Goal: Task Accomplishment & Management: Manage account settings

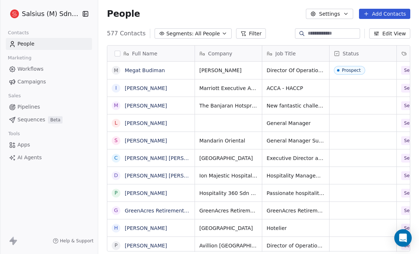
click at [168, 31] on span "Segments:" at bounding box center [179, 34] width 27 height 8
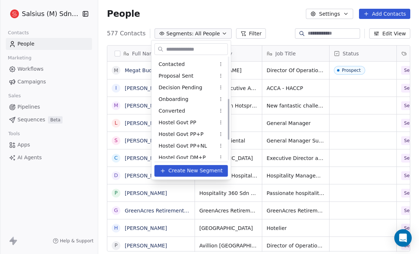
scroll to position [155, 0]
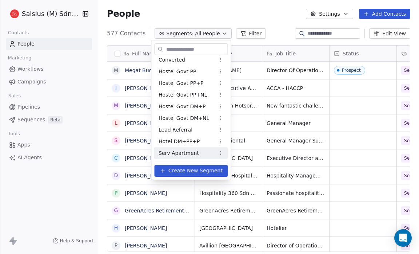
click at [178, 150] on span "Serv Apartment" at bounding box center [179, 153] width 40 height 8
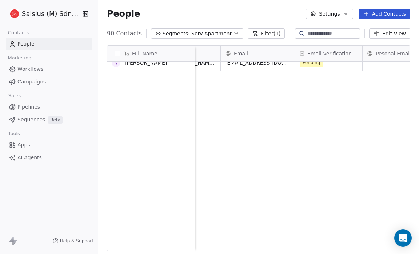
scroll to position [0, 0]
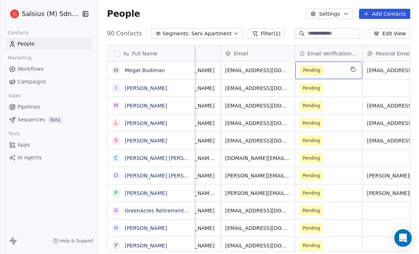
click at [317, 69] on span "Pending" at bounding box center [311, 70] width 17 height 7
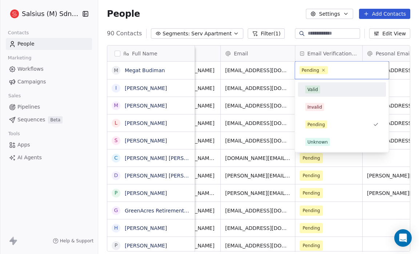
click at [280, 37] on html "Salsius (M) Sdn Bhd Contacts People Marketing Workflows Campaigns Sales Pipelin…" at bounding box center [209, 127] width 419 height 254
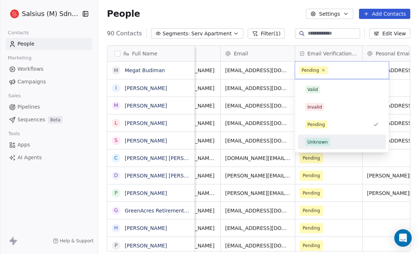
click at [275, 17] on html "Salsius (M) Sdn Bhd Contacts People Marketing Workflows Campaigns Sales Pipelin…" at bounding box center [209, 127] width 419 height 254
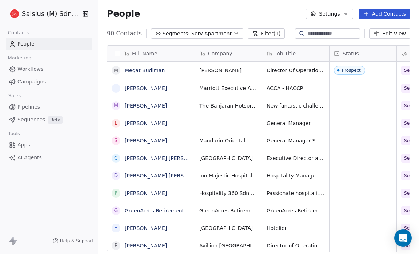
click at [378, 14] on button "Add Contacts" at bounding box center [384, 14] width 51 height 10
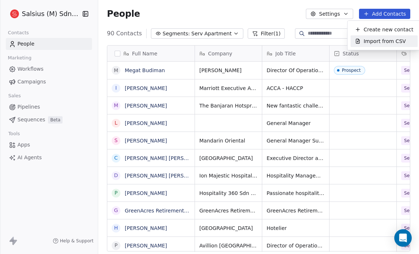
click at [385, 39] on span "Import from CSV" at bounding box center [385, 41] width 42 height 8
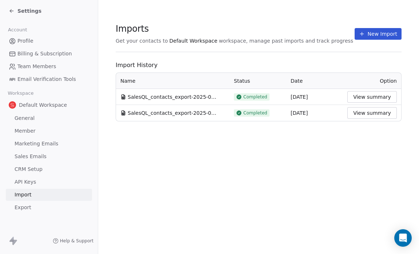
click at [364, 38] on button "New Import" at bounding box center [378, 34] width 47 height 12
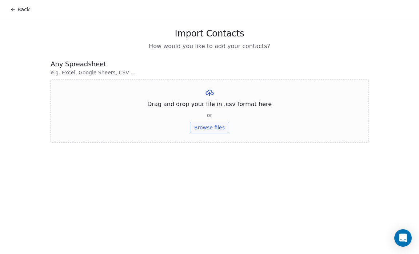
click at [203, 124] on button "Browse files" at bounding box center [209, 127] width 39 height 12
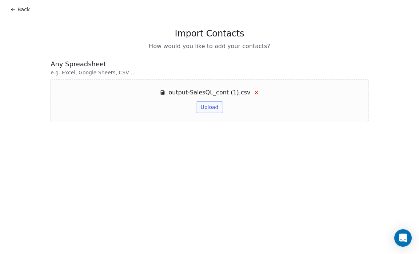
click at [202, 109] on button "Upload" at bounding box center [209, 107] width 27 height 12
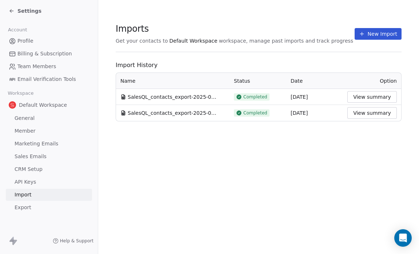
click at [10, 9] on icon at bounding box center [12, 11] width 6 height 6
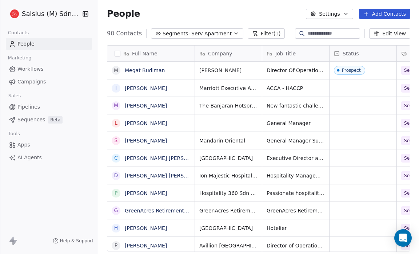
scroll to position [219, 316]
click at [116, 51] on button "button" at bounding box center [118, 54] width 6 height 6
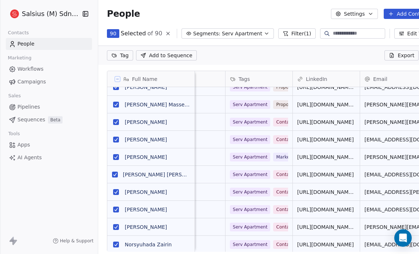
scroll to position [0, 21]
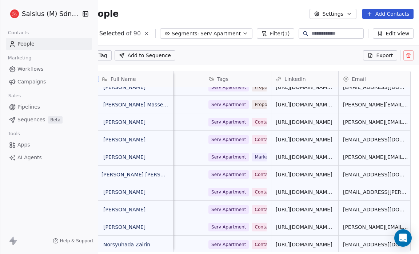
click at [407, 55] on icon at bounding box center [409, 55] width 6 height 6
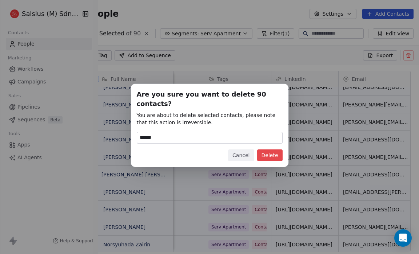
type input "******"
click at [264, 152] on button "Delete" at bounding box center [269, 155] width 25 height 12
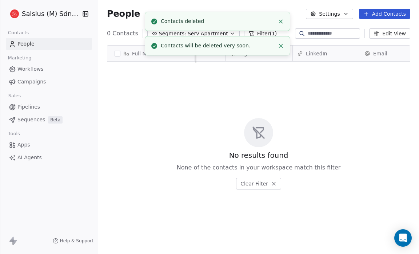
scroll to position [0, 0]
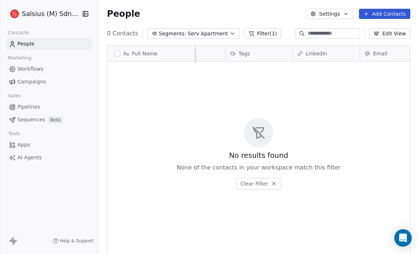
click at [230, 32] on icon "button" at bounding box center [233, 34] width 6 height 6
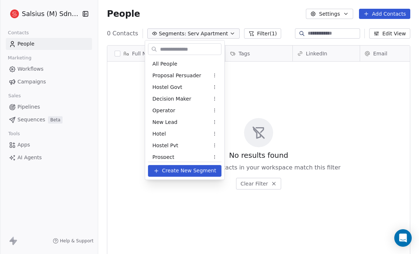
scroll to position [155, 0]
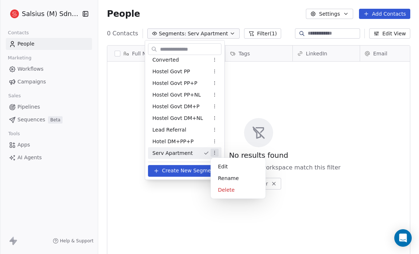
click at [216, 151] on html "Salsius (M) Sdn Bhd Contacts People Marketing Workflows Campaigns Sales Pipelin…" at bounding box center [209, 127] width 419 height 254
click at [237, 191] on div "Delete" at bounding box center [238, 190] width 49 height 12
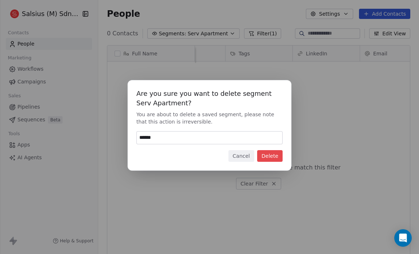
type input "******"
click at [273, 151] on button "Delete" at bounding box center [269, 156] width 25 height 12
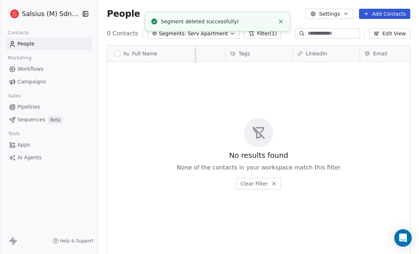
click at [207, 38] on button "Segments: Serv Apartment" at bounding box center [193, 33] width 92 height 10
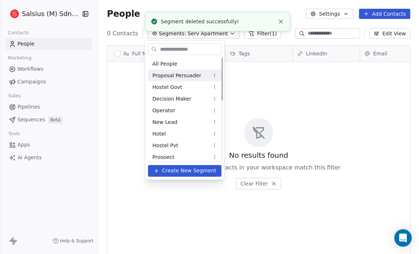
scroll to position [4, 0]
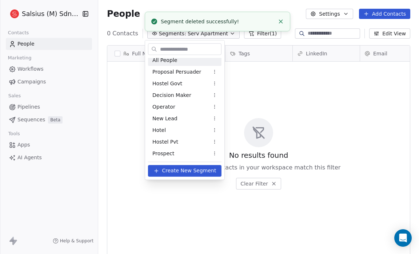
click at [191, 60] on div "All People" at bounding box center [184, 60] width 73 height 12
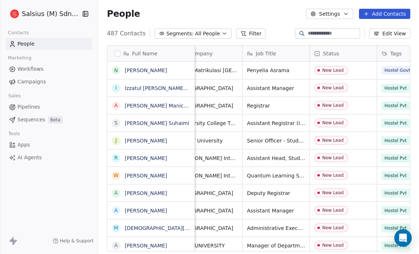
scroll to position [0, 0]
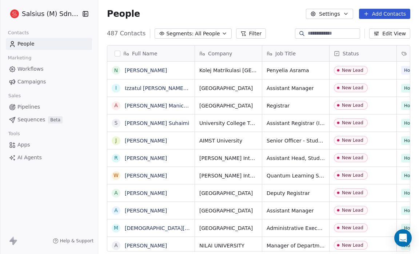
click at [371, 17] on button "Add Contacts" at bounding box center [384, 14] width 51 height 10
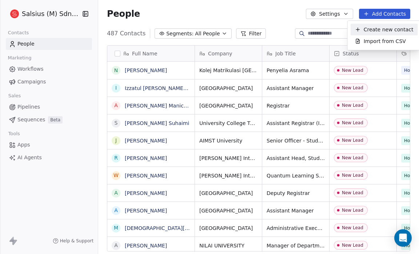
click at [276, 11] on html "Salsius (M) Sdn Bhd Contacts People Marketing Workflows Campaigns Sales Pipelin…" at bounding box center [209, 127] width 419 height 254
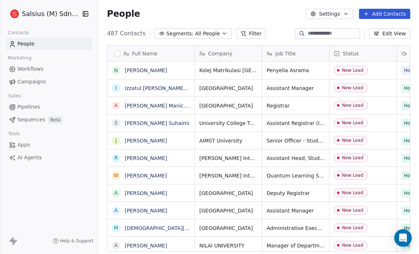
click at [382, 11] on button "Add Contacts" at bounding box center [384, 14] width 51 height 10
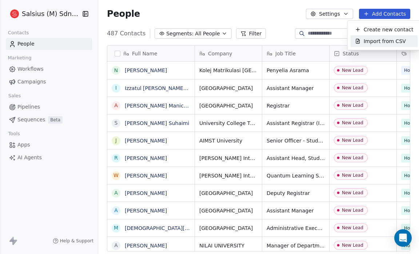
click at [377, 38] on span "Import from CSV" at bounding box center [385, 41] width 42 height 8
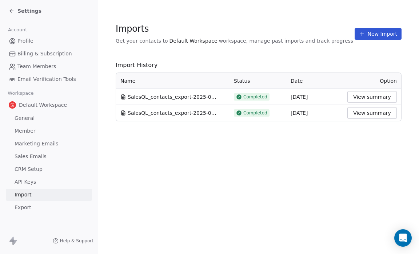
click at [377, 33] on button "New Import" at bounding box center [378, 34] width 47 height 12
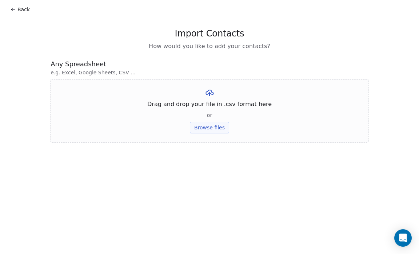
click at [214, 130] on button "Browse files" at bounding box center [209, 127] width 39 height 12
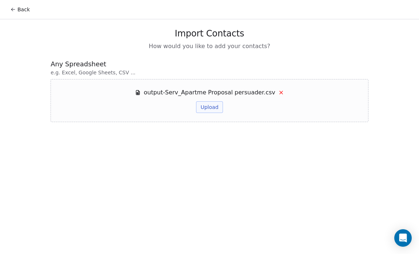
click at [214, 103] on button "Upload" at bounding box center [209, 107] width 27 height 12
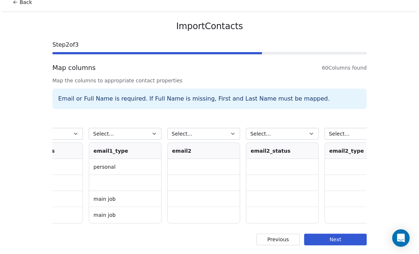
scroll to position [0, 2007]
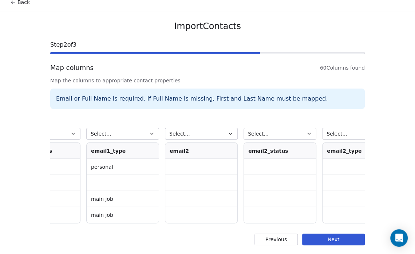
click at [220, 128] on button "Select..." at bounding box center [201, 134] width 73 height 12
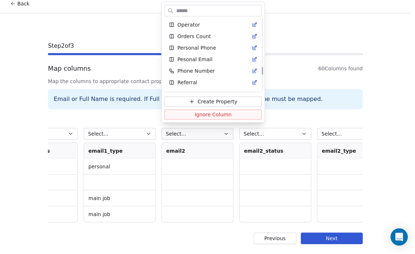
scroll to position [466, 0]
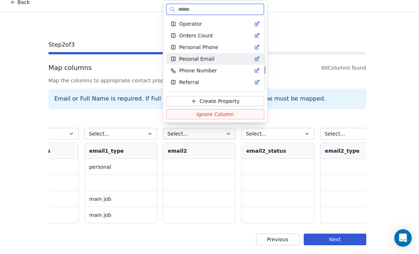
click at [207, 57] on span "Pesonal Email" at bounding box center [196, 58] width 35 height 7
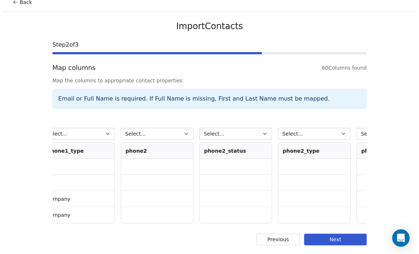
scroll to position [0, 2992]
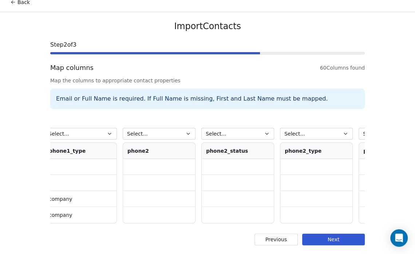
click at [170, 133] on button "Select..." at bounding box center [159, 134] width 73 height 12
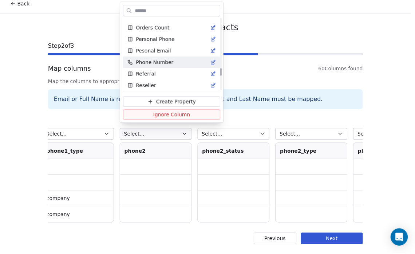
scroll to position [476, 0]
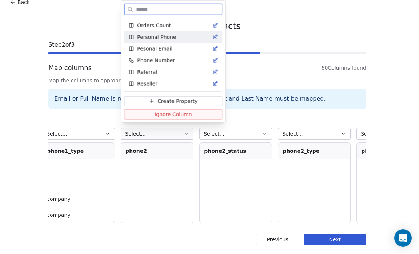
click at [173, 37] on div "Personal Phone" at bounding box center [172, 36] width 89 height 7
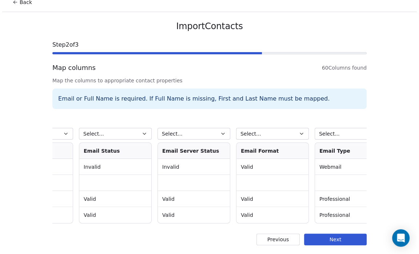
scroll to position [0, 4374]
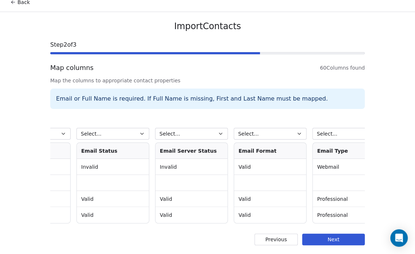
click at [140, 133] on icon "button" at bounding box center [141, 133] width 3 height 1
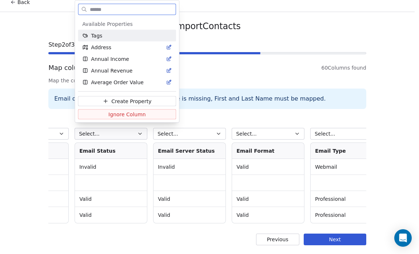
click at [134, 102] on span "Create Property" at bounding box center [131, 100] width 40 height 7
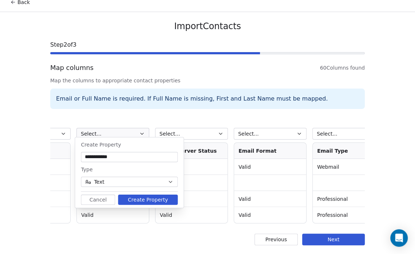
click at [97, 158] on input "**********" at bounding box center [129, 156] width 94 height 7
click at [85, 155] on input "**********" at bounding box center [129, 156] width 94 height 7
click at [118, 155] on input "**********" at bounding box center [129, 156] width 94 height 7
type input "**********"
click at [150, 196] on button "Create Property" at bounding box center [148, 199] width 60 height 10
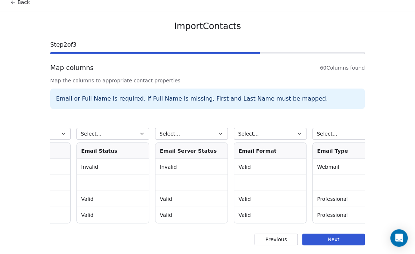
click at [140, 133] on icon "button" at bounding box center [141, 133] width 3 height 1
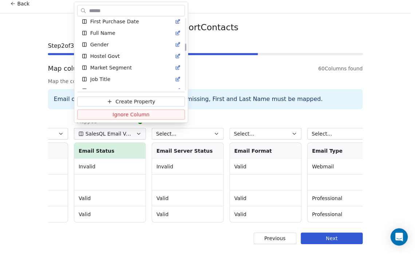
scroll to position [248, 0]
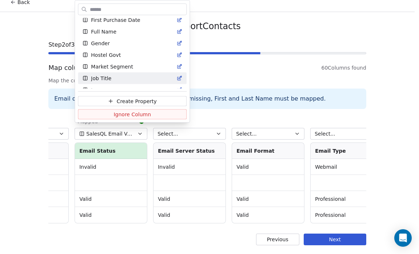
click at [201, 112] on html "Back Import Contacts Step 2 of 3 Map columns 60 Columns found Map the columns t…" at bounding box center [209, 123] width 419 height 261
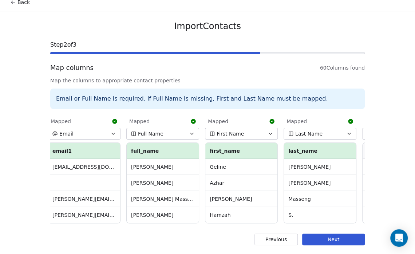
scroll to position [0, 0]
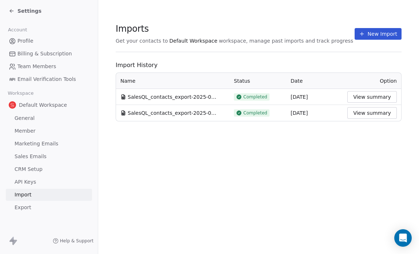
click at [373, 36] on button "New Import" at bounding box center [378, 34] width 47 height 12
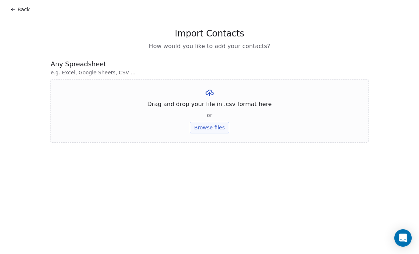
click at [202, 128] on button "Browse files" at bounding box center [209, 127] width 39 height 12
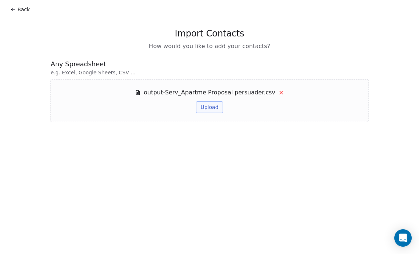
click at [210, 108] on button "Upload" at bounding box center [209, 107] width 27 height 12
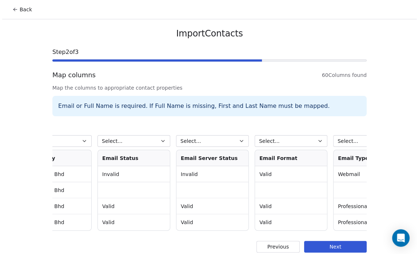
scroll to position [0, 4391]
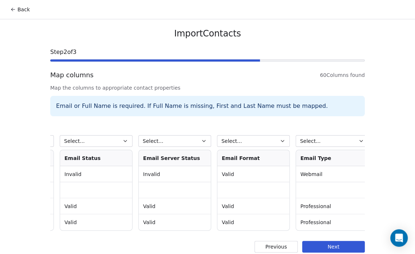
click at [107, 140] on button "Select..." at bounding box center [96, 141] width 73 height 12
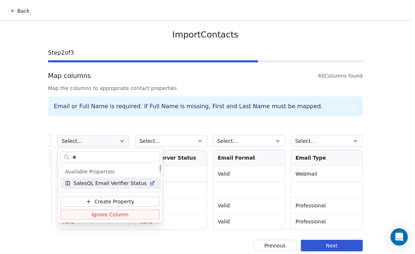
scroll to position [0, 0]
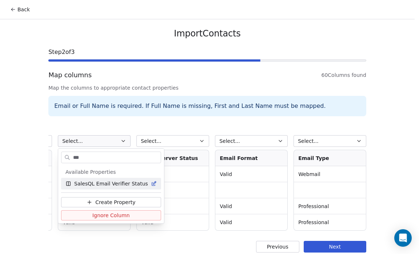
type input "***"
click at [103, 182] on span "SalesQL Email Verifier Status" at bounding box center [111, 183] width 74 height 7
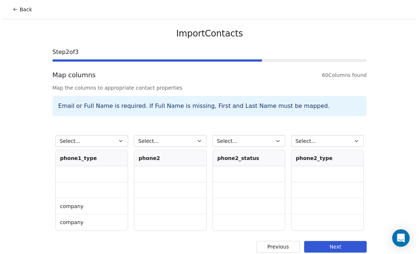
scroll to position [0, 2983]
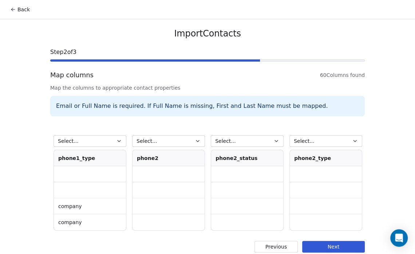
click at [158, 142] on button "Select..." at bounding box center [168, 141] width 73 height 12
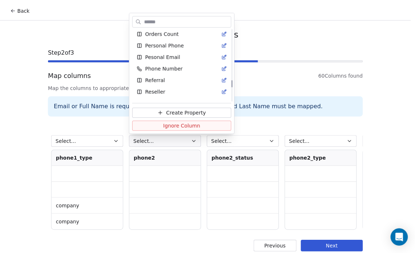
scroll to position [475, 0]
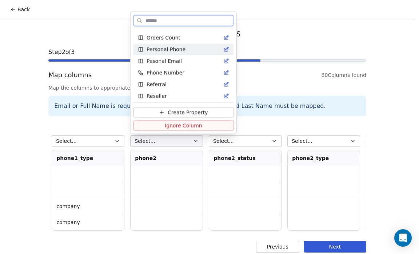
click at [162, 47] on span "Personal Phone" at bounding box center [166, 48] width 39 height 7
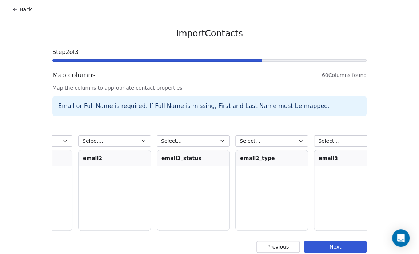
scroll to position [0, 2095]
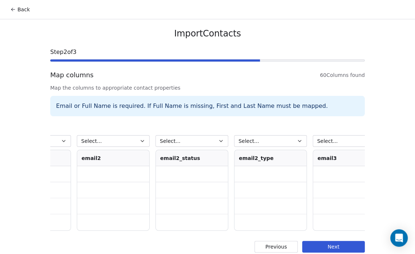
click at [139, 142] on icon "button" at bounding box center [142, 141] width 6 height 6
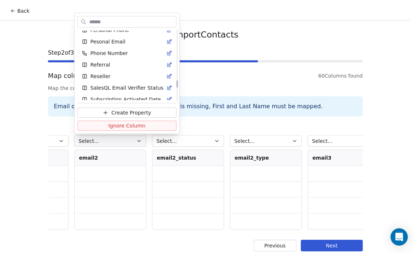
scroll to position [482, 0]
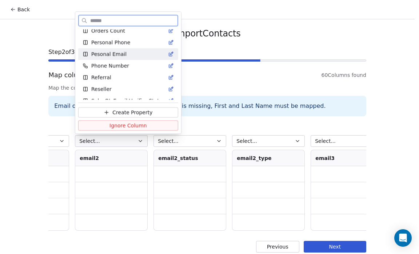
click at [126, 53] on div "Pesonal Email" at bounding box center [128, 53] width 91 height 7
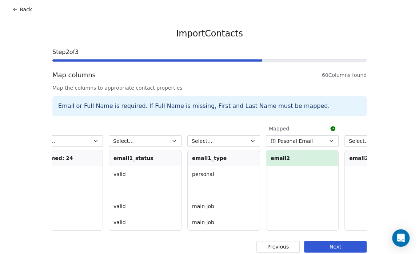
scroll to position [0, 1913]
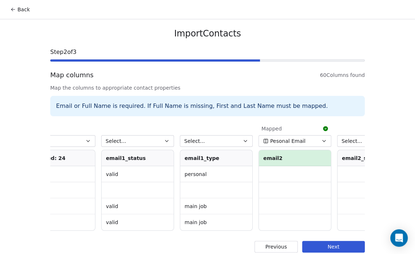
click at [180, 139] on button "Select..." at bounding box center [216, 141] width 73 height 12
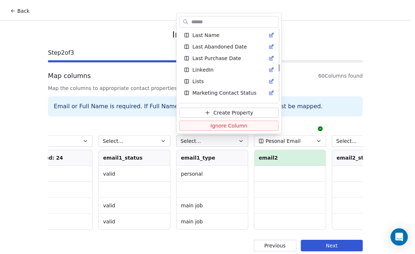
scroll to position [339, 0]
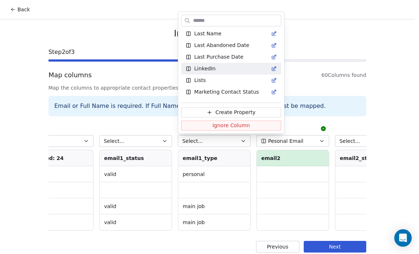
click at [287, 89] on html "Back Import Contacts Step 2 of 3 Map columns 60 Columns found Map the columns t…" at bounding box center [209, 130] width 419 height 261
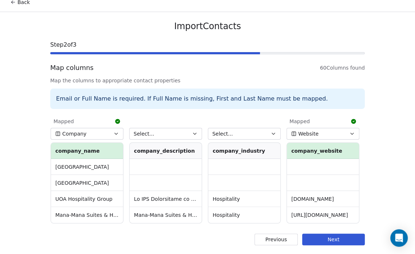
scroll to position [0, 937]
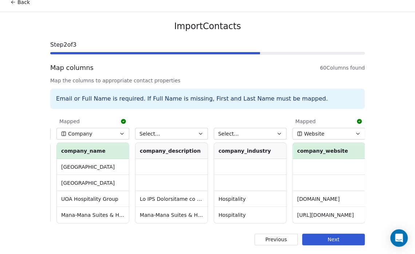
click at [313, 242] on button "Next" at bounding box center [333, 239] width 63 height 12
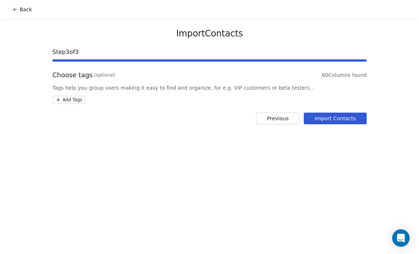
scroll to position [0, 0]
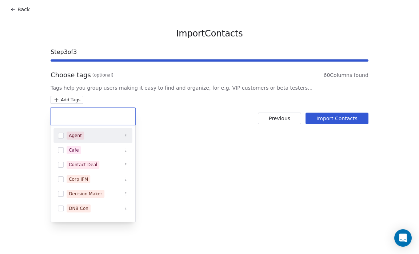
click at [76, 98] on html "Back Import Contacts Step 3 of 3 Choose tags (optional) 60 Columns found Tags h…" at bounding box center [209, 127] width 419 height 254
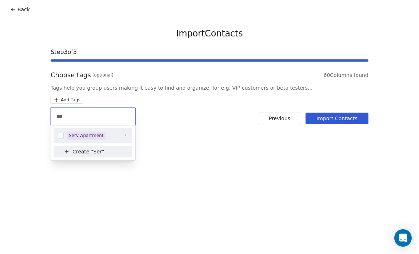
type input "***"
click at [79, 132] on div "Serv Apartment" at bounding box center [86, 135] width 35 height 7
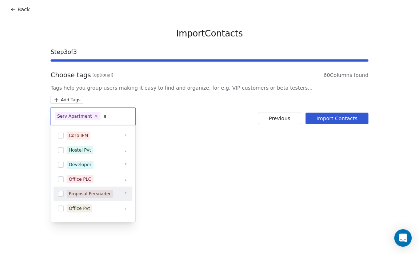
type input "*"
click at [97, 188] on div "Proposal Persuader" at bounding box center [92, 194] width 79 height 12
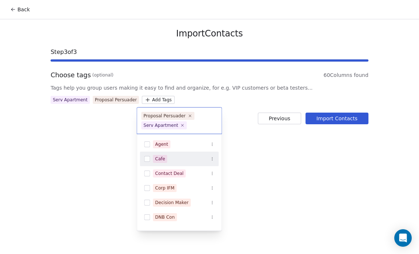
click at [338, 118] on html "Back Import Contacts Step 3 of 3 Choose tags (optional) 60 Columns found Tags h…" at bounding box center [209, 127] width 419 height 254
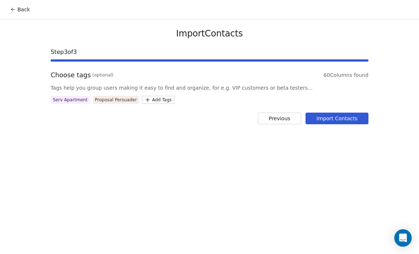
click at [335, 119] on button "Import Contacts" at bounding box center [337, 118] width 63 height 12
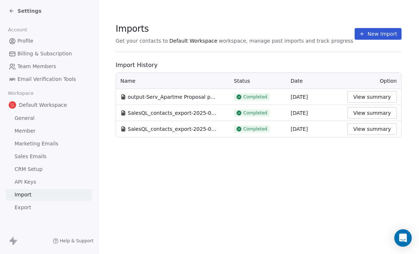
click at [17, 7] on div "Settings" at bounding box center [25, 10] width 33 height 7
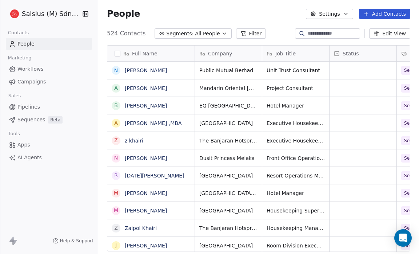
scroll to position [219, 316]
click at [181, 36] on span "Segments:" at bounding box center [179, 34] width 27 height 8
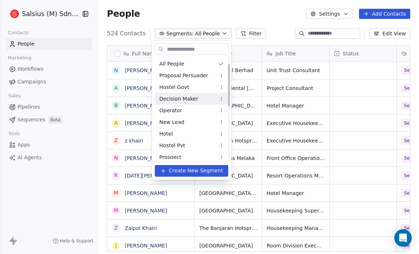
scroll to position [0, 0]
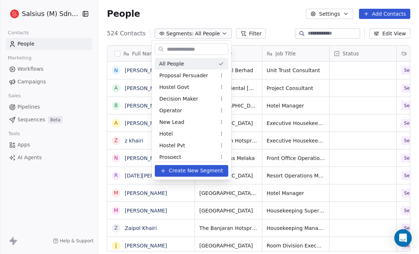
click at [267, 40] on html "Salsius (M) Sdn Bhd Contacts People Marketing Workflows Campaigns Sales Pipelin…" at bounding box center [209, 127] width 419 height 254
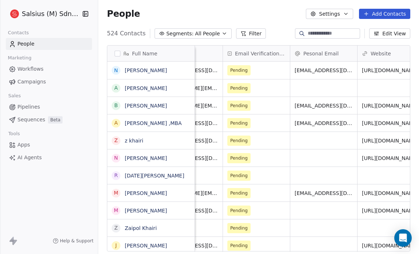
scroll to position [0, 479]
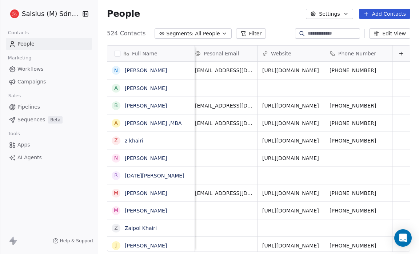
click at [387, 35] on button "Edit View" at bounding box center [389, 33] width 41 height 10
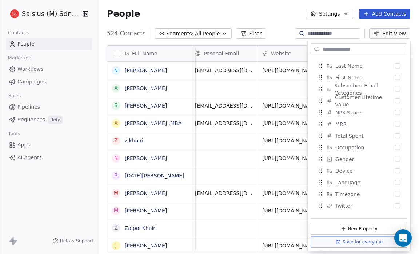
scroll to position [507, 0]
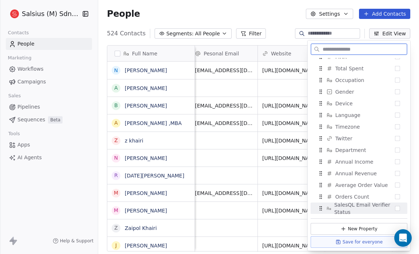
click at [386, 204] on span "SalesQL Email Verifier Status" at bounding box center [364, 208] width 61 height 15
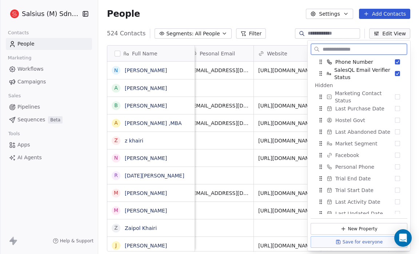
scroll to position [135, 0]
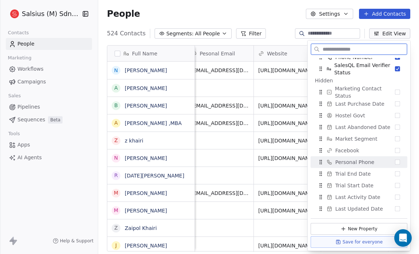
click at [365, 159] on span "Personal Phone" at bounding box center [354, 161] width 39 height 7
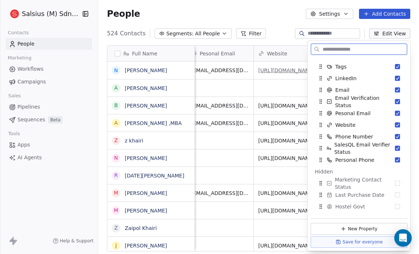
scroll to position [55, 0]
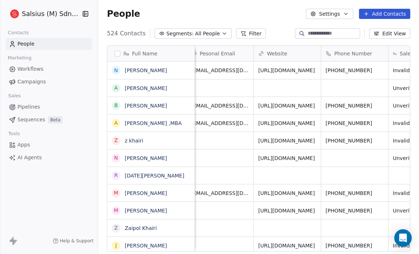
click at [277, 16] on div "People Settings Add Contacts" at bounding box center [258, 14] width 303 height 10
click at [198, 31] on span "All People" at bounding box center [207, 34] width 25 height 8
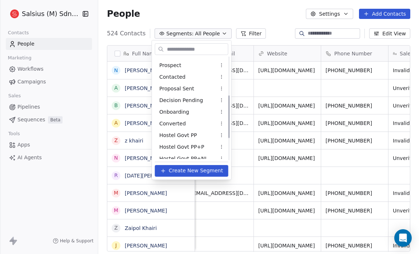
scroll to position [144, 0]
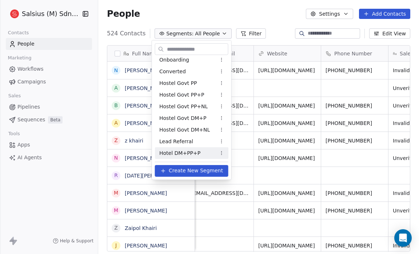
click at [196, 168] on span "Create New Segment" at bounding box center [196, 171] width 54 height 8
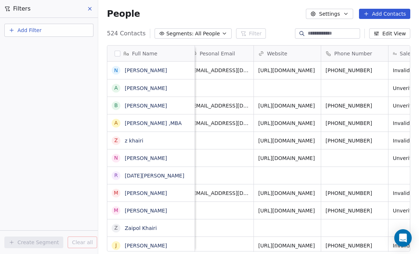
click at [49, 33] on button "Add Filter" at bounding box center [48, 30] width 89 height 13
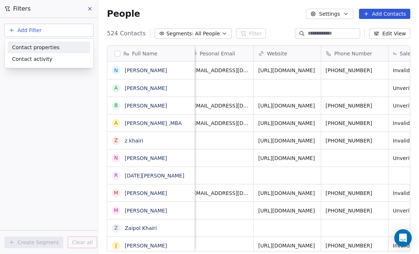
click at [47, 32] on html "Salsius (M) Sdn Bhd Contacts People Marketing Workflows Campaigns Sales Pipelin…" at bounding box center [209, 127] width 419 height 254
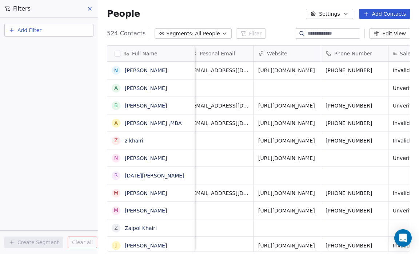
click at [31, 28] on span "Add Filter" at bounding box center [29, 31] width 24 height 8
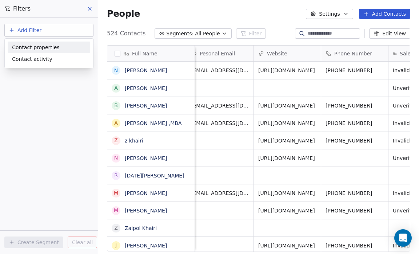
click at [32, 46] on span "Contact properties" at bounding box center [35, 48] width 47 height 8
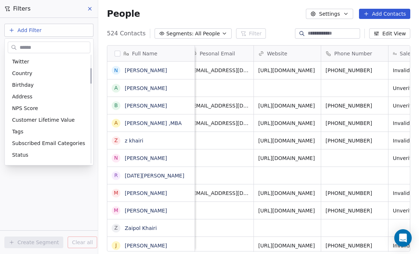
scroll to position [76, 0]
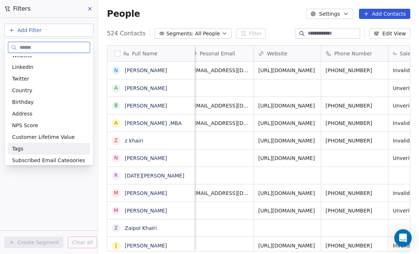
click at [28, 145] on div "Tags" at bounding box center [49, 148] width 74 height 7
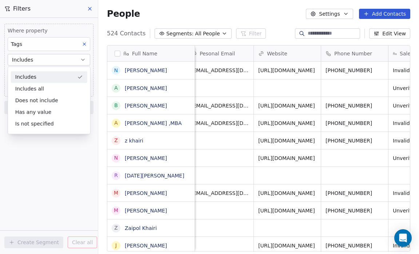
click at [41, 79] on div "Includes" at bounding box center [49, 77] width 76 height 12
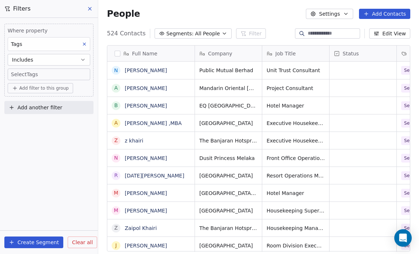
scroll to position [219, 316]
click at [39, 73] on body "Salsius (M) Sdn Bhd Contacts People Marketing Workflows Campaigns Sales Pipelin…" at bounding box center [209, 127] width 419 height 254
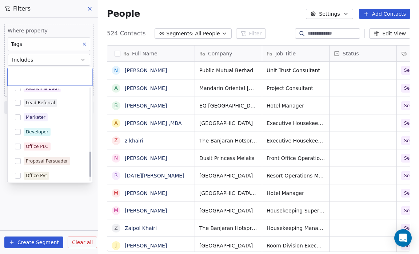
scroll to position [244, 0]
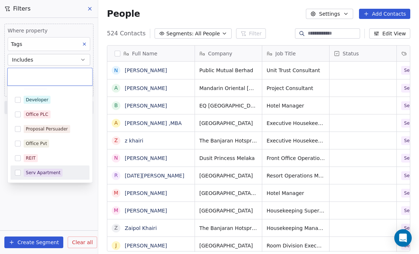
click at [45, 171] on div "Serv Apartment" at bounding box center [43, 172] width 35 height 7
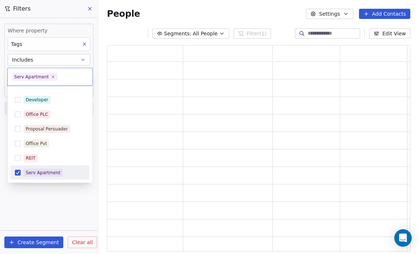
click at [41, 194] on html "Salsius (M) Sdn Bhd Contacts People Marketing Workflows Campaigns Sales Pipelin…" at bounding box center [209, 127] width 419 height 254
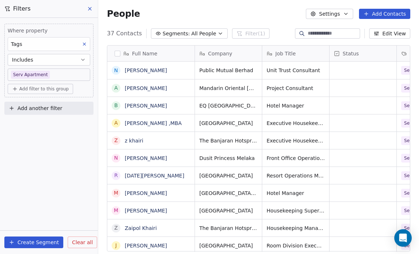
scroll to position [219, 316]
click at [34, 242] on button "Create Segment" at bounding box center [33, 242] width 59 height 12
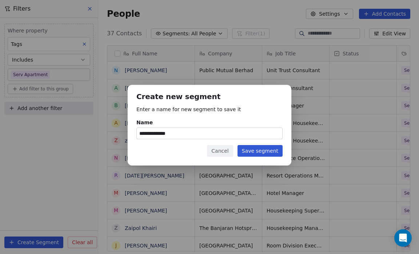
type input "**********"
click at [249, 151] on button "Save segment" at bounding box center [260, 151] width 45 height 12
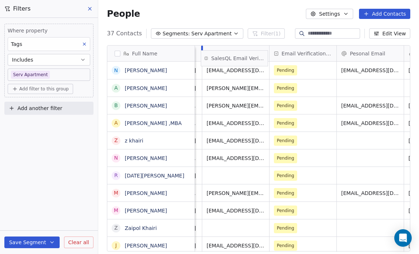
scroll to position [0, 323]
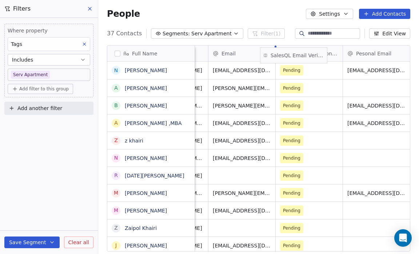
drag, startPoint x: 287, startPoint y: 55, endPoint x: 293, endPoint y: 57, distance: 6.8
click at [293, 57] on div "Full Name N Nisa Ariffin A Anne Ng B Belinda Leong A Annies Vevehananda Thurair…" at bounding box center [258, 148] width 303 height 206
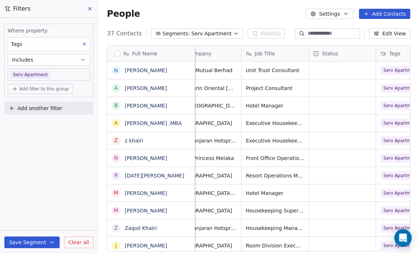
scroll to position [0, 24]
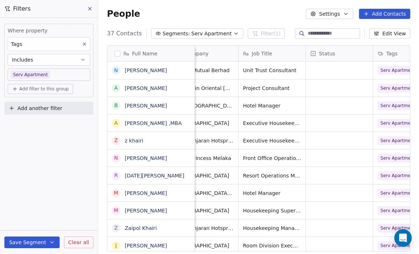
click at [36, 238] on button "Save Segment" at bounding box center [31, 242] width 55 height 12
click at [43, 171] on div "Where property Tags Includes Serv Apartment Add filter to this group Add anothe…" at bounding box center [49, 136] width 98 height 236
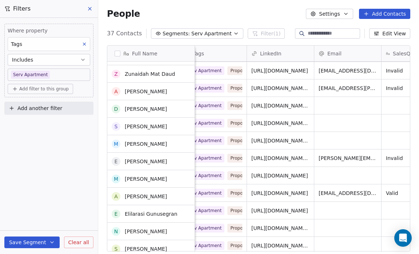
scroll to position [0, 0]
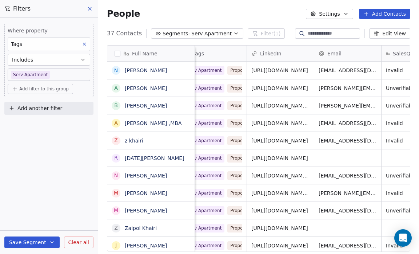
click at [88, 8] on icon at bounding box center [90, 9] width 6 height 6
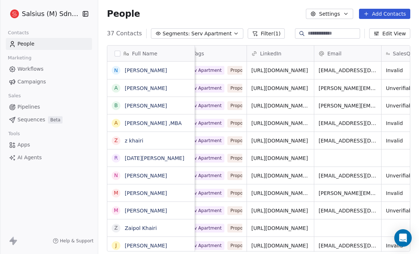
click at [380, 14] on button "Add Contacts" at bounding box center [384, 14] width 51 height 10
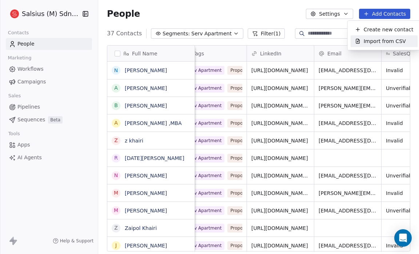
click at [383, 39] on span "Import from CSV" at bounding box center [385, 41] width 42 height 8
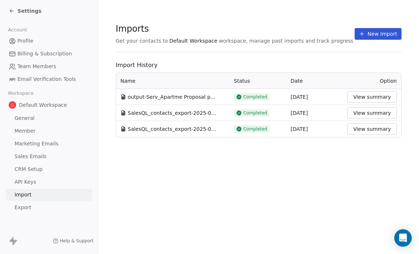
click at [364, 32] on icon at bounding box center [362, 34] width 6 height 6
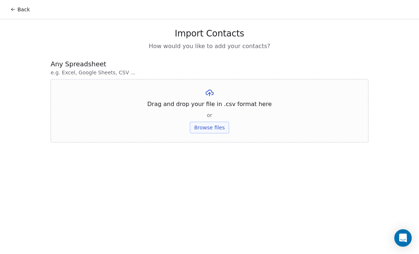
click at [218, 125] on button "Browse files" at bounding box center [209, 127] width 39 height 12
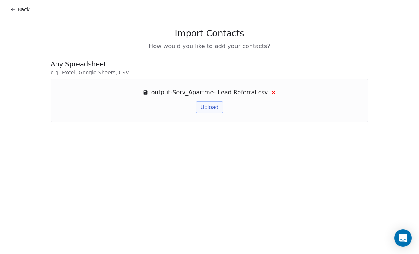
click at [214, 106] on button "Upload" at bounding box center [209, 107] width 27 height 12
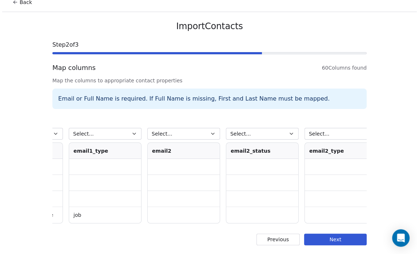
scroll to position [0, 2026]
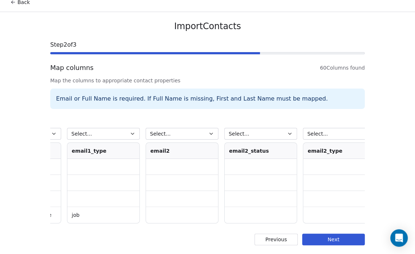
click at [190, 130] on button "Select..." at bounding box center [182, 134] width 73 height 12
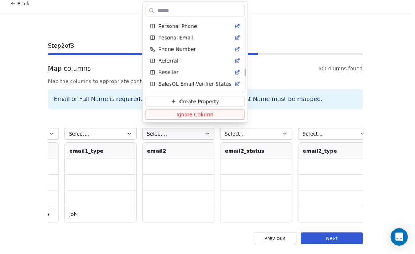
scroll to position [491, 0]
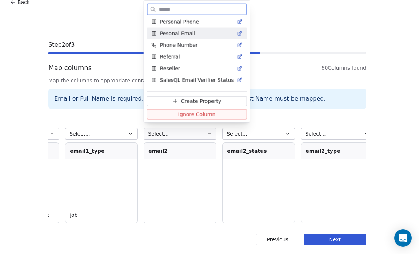
click at [188, 33] on span "Pesonal Email" at bounding box center [177, 33] width 35 height 7
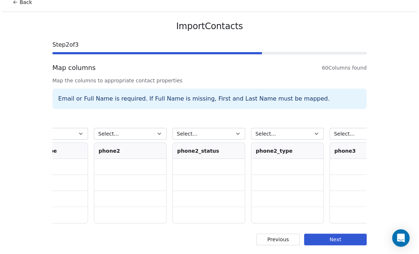
scroll to position [0, 3023]
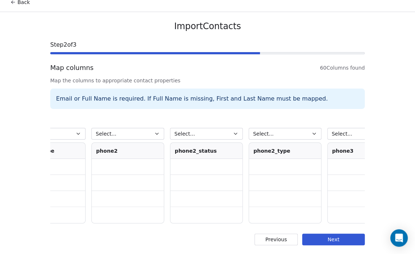
click at [155, 131] on icon "button" at bounding box center [157, 134] width 6 height 6
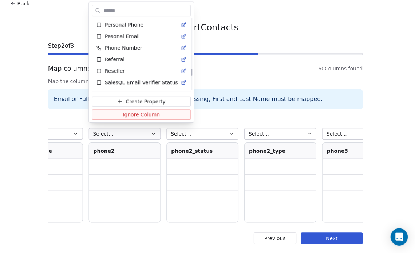
scroll to position [489, 0]
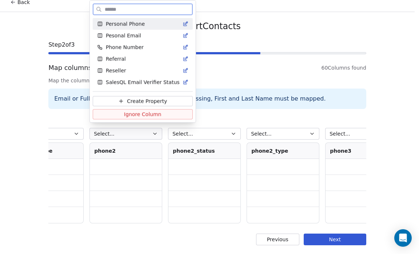
click at [141, 22] on span "Personal Phone" at bounding box center [125, 23] width 39 height 7
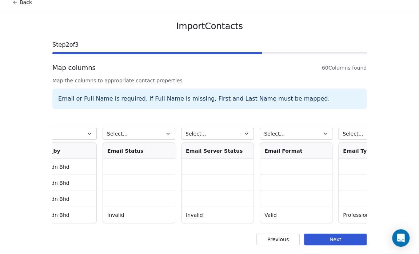
scroll to position [0, 4354]
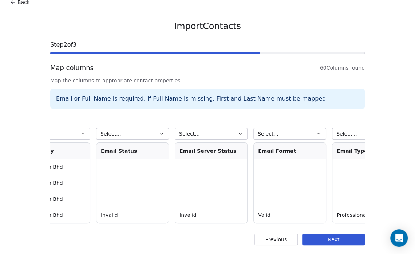
click at [162, 131] on icon "button" at bounding box center [162, 134] width 6 height 6
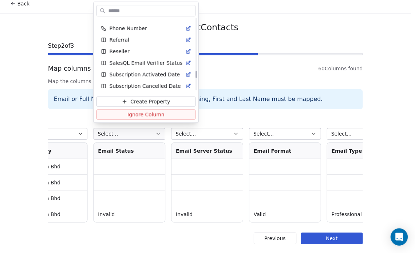
scroll to position [510, 0]
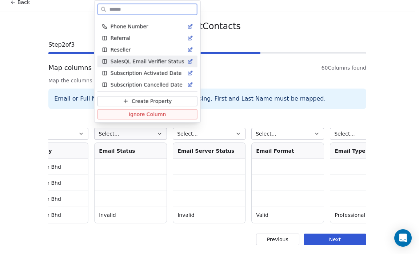
click at [146, 62] on span "SalesQL Email Verifier Status" at bounding box center [148, 61] width 74 height 7
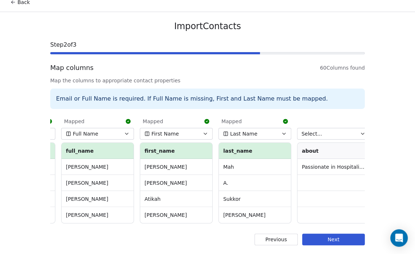
scroll to position [0, 0]
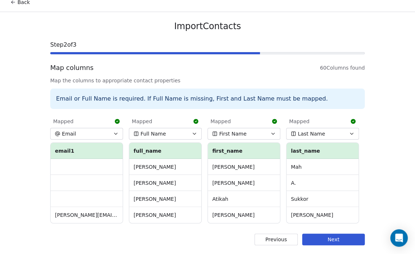
click at [314, 235] on button "Next" at bounding box center [333, 239] width 63 height 12
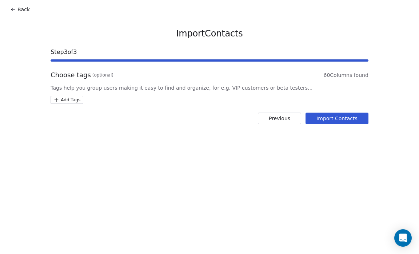
click at [69, 99] on html "Back Import Contacts Step 3 of 3 Choose tags (optional) 60 Columns found Tags h…" at bounding box center [209, 127] width 419 height 254
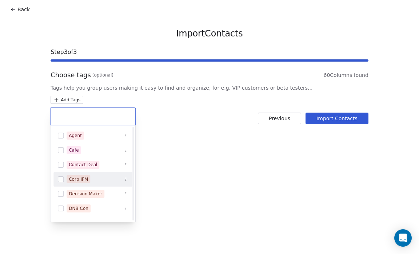
scroll to position [244, 0]
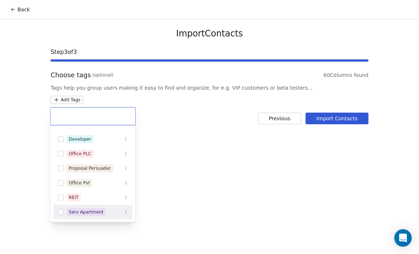
click at [63, 206] on div "Serv Apartment" at bounding box center [92, 212] width 79 height 12
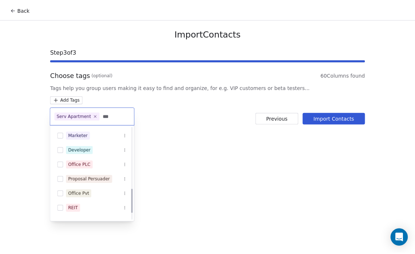
scroll to position [0, 0]
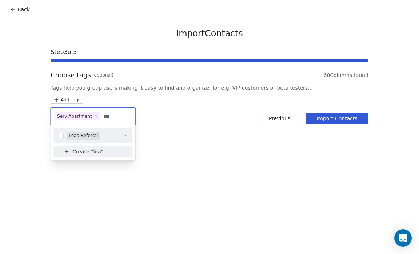
type input "***"
click at [97, 134] on span "Lead Referral" at bounding box center [83, 135] width 33 height 8
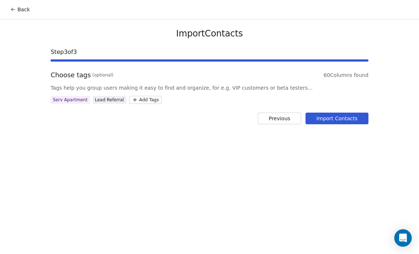
click at [327, 120] on html "Back Import Contacts Step 3 of 3 Choose tags (optional) 60 Columns found Tags h…" at bounding box center [209, 127] width 419 height 254
click at [327, 120] on button "Import Contacts" at bounding box center [337, 118] width 63 height 12
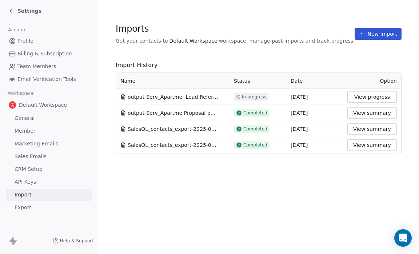
click at [360, 37] on button "New Import" at bounding box center [378, 34] width 47 height 12
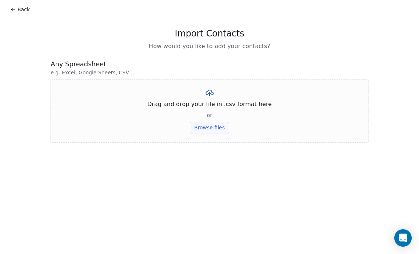
click at [210, 125] on button "Browse files" at bounding box center [209, 127] width 39 height 12
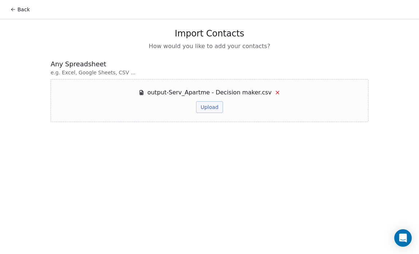
click at [213, 105] on button "Upload" at bounding box center [209, 107] width 27 height 12
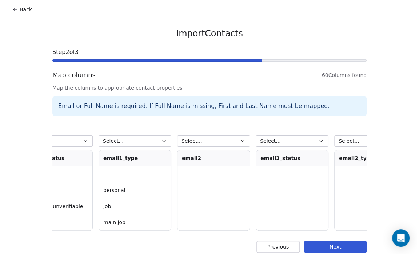
scroll to position [0, 2001]
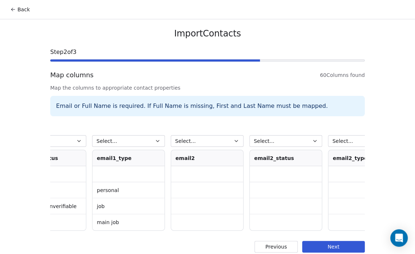
click at [226, 144] on button "Select..." at bounding box center [207, 141] width 73 height 12
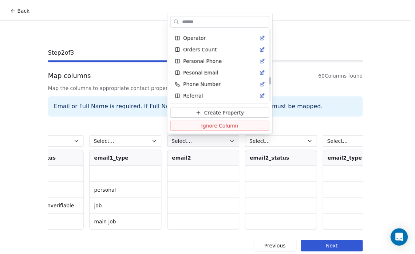
scroll to position [463, 0]
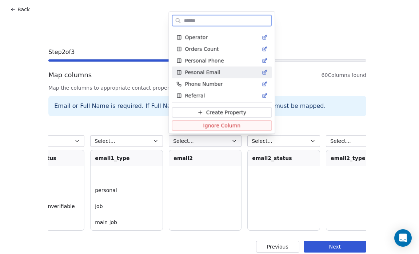
click at [212, 70] on span "Pesonal Email" at bounding box center [202, 71] width 35 height 7
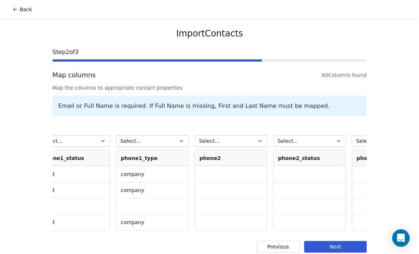
scroll to position [0, 2924]
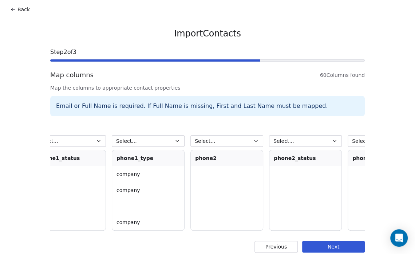
click at [229, 142] on button "Select..." at bounding box center [226, 141] width 73 height 12
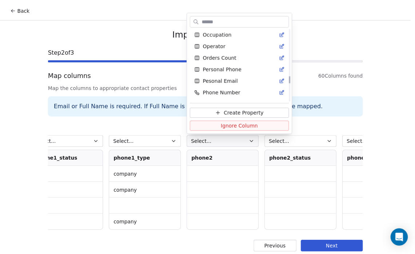
scroll to position [455, 0]
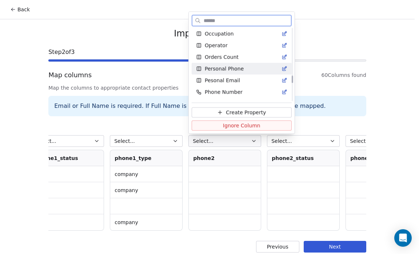
click at [230, 67] on span "Personal Phone" at bounding box center [224, 68] width 39 height 7
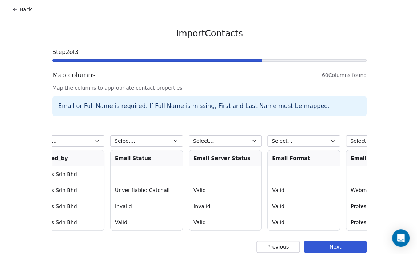
scroll to position [0, 4342]
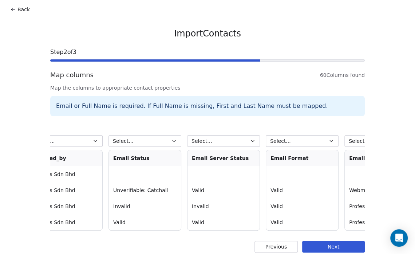
click at [172, 143] on icon "button" at bounding box center [174, 141] width 6 height 6
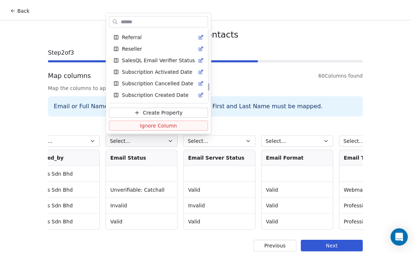
scroll to position [524, 0]
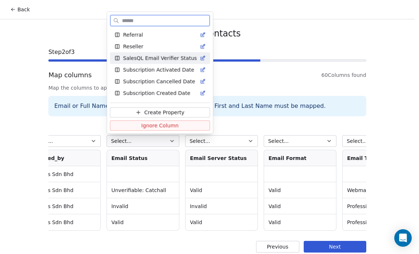
click at [156, 59] on span "SalesQL Email Verifier Status" at bounding box center [160, 57] width 74 height 7
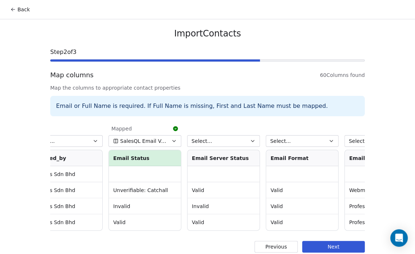
scroll to position [11, 0]
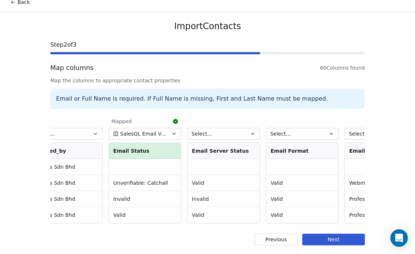
click at [325, 235] on button "Next" at bounding box center [333, 239] width 63 height 12
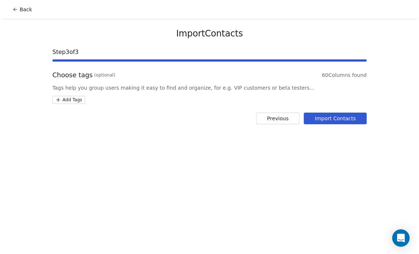
scroll to position [0, 0]
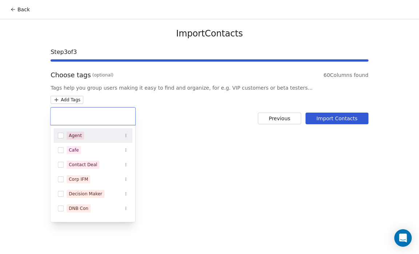
click at [66, 103] on html "Back Import Contacts Step 3 of 3 Choose tags (optional) 60 Columns found Tags h…" at bounding box center [209, 127] width 419 height 254
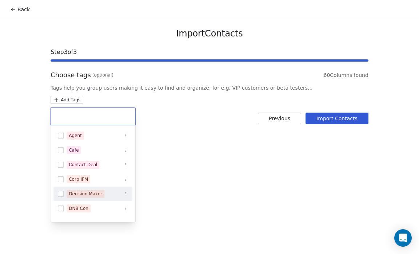
scroll to position [244, 0]
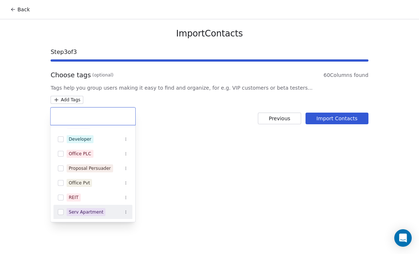
click at [86, 209] on div "Serv Apartment" at bounding box center [86, 211] width 35 height 7
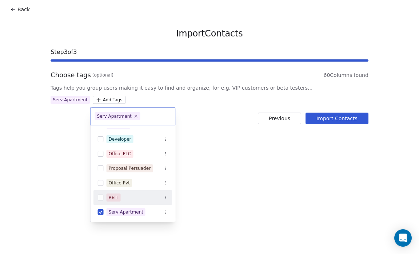
click at [155, 203] on html "Back Import Contacts Step 3 of 3 Choose tags (optional) 60 Columns found Tags h…" at bounding box center [209, 127] width 419 height 254
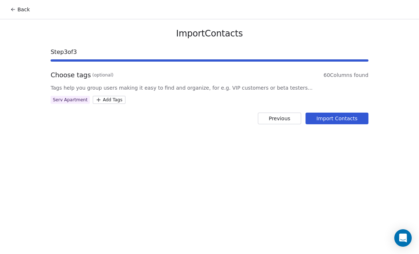
click at [99, 155] on div "Back Import Contacts Step 3 of 3 Choose tags (optional) 60 Columns found Tags h…" at bounding box center [209, 127] width 419 height 254
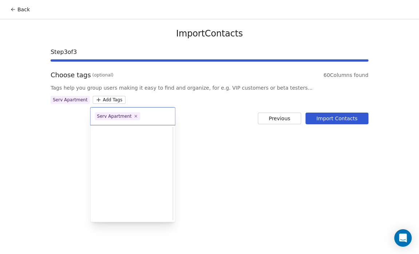
click at [101, 99] on html "Back Import Contacts Step 3 of 3 Choose tags (optional) 60 Columns found Tags h…" at bounding box center [209, 127] width 419 height 254
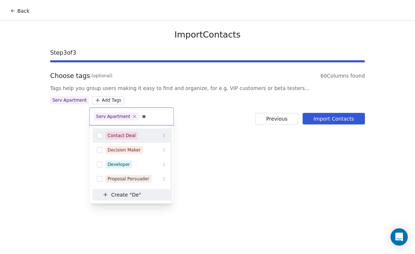
scroll to position [0, 0]
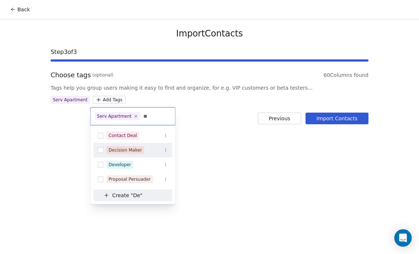
type input "**"
click at [111, 146] on span "Decision Maker" at bounding box center [126, 150] width 38 height 8
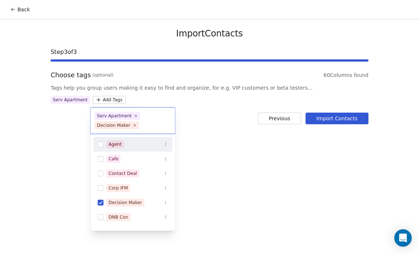
click at [227, 159] on html "Back Import Contacts Step 3 of 3 Choose tags (optional) 60 Columns found Tags h…" at bounding box center [209, 127] width 419 height 254
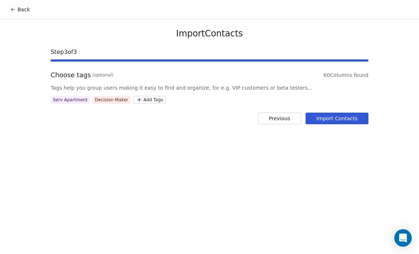
click at [334, 116] on button "Import Contacts" at bounding box center [337, 118] width 63 height 12
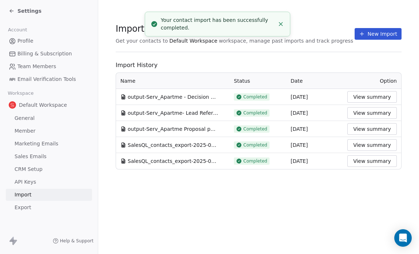
click at [373, 35] on button "New Import" at bounding box center [378, 34] width 47 height 12
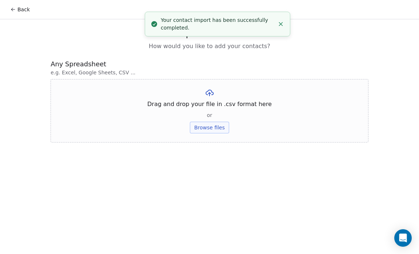
click at [207, 126] on button "Browse files" at bounding box center [209, 127] width 39 height 12
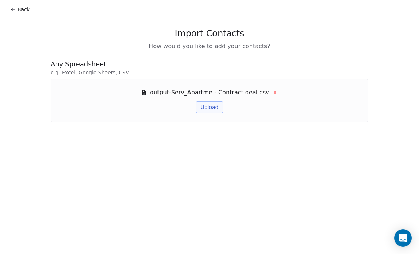
click at [214, 103] on button "Upload" at bounding box center [209, 107] width 27 height 12
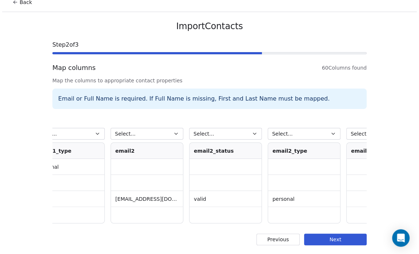
scroll to position [0, 2069]
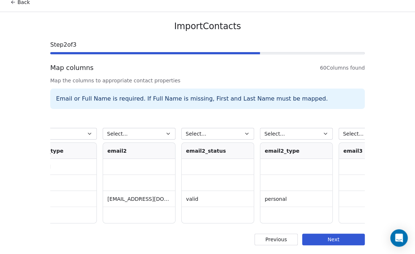
click at [163, 131] on button "Select..." at bounding box center [139, 134] width 73 height 12
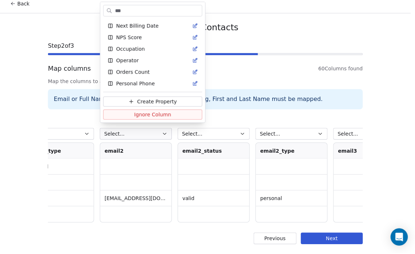
scroll to position [0, 0]
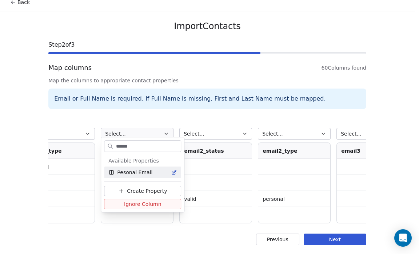
type input "******"
click at [139, 173] on span "Pesonal Email" at bounding box center [134, 171] width 35 height 7
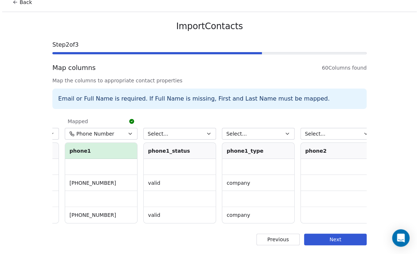
scroll to position [0, 2828]
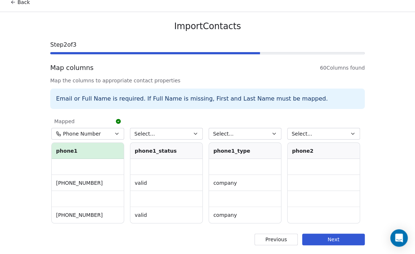
click at [313, 131] on button "Select..." at bounding box center [323, 134] width 73 height 12
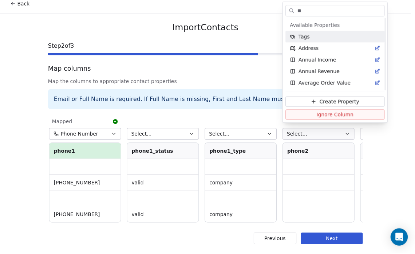
scroll to position [442, 0]
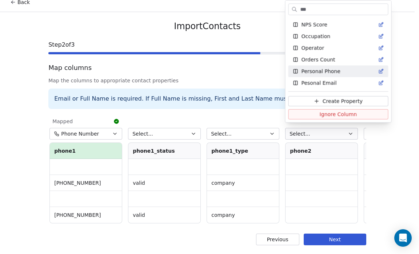
type input "***"
click at [317, 71] on span "Personal Phone" at bounding box center [320, 71] width 39 height 7
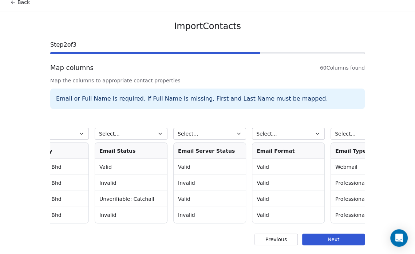
scroll to position [0, 4371]
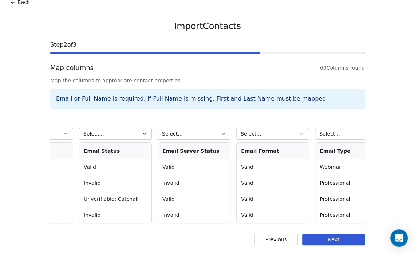
click at [136, 128] on button "Select..." at bounding box center [115, 134] width 73 height 12
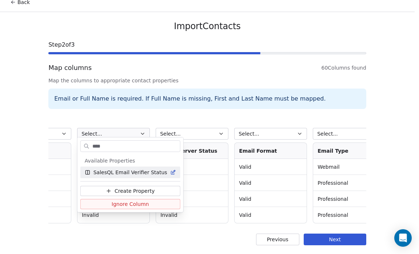
type input "****"
click at [134, 167] on div "SalesQL Email Verifier Status" at bounding box center [130, 172] width 100 height 12
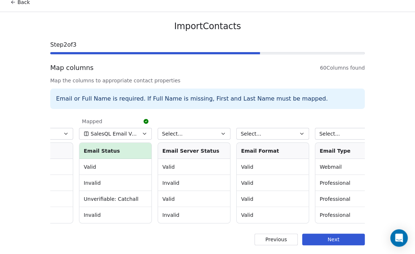
click at [329, 239] on button "Next" at bounding box center [333, 239] width 63 height 12
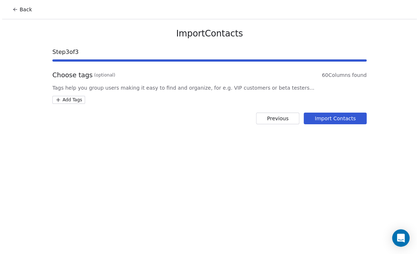
scroll to position [0, 0]
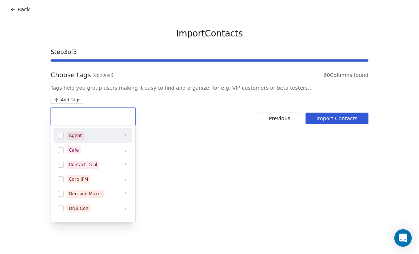
click at [76, 98] on html "Back Import Contacts Step 3 of 3 Choose tags (optional) 60 Columns found Tags h…" at bounding box center [209, 127] width 419 height 254
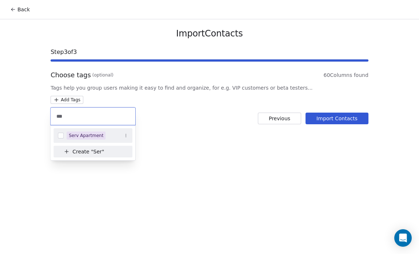
type input "***"
click at [78, 132] on div "Serv Apartment" at bounding box center [86, 135] width 35 height 7
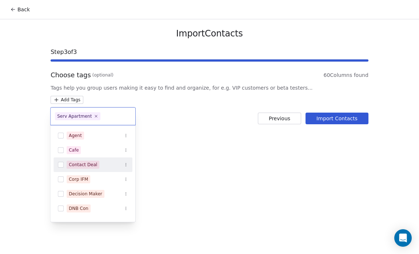
click at [95, 163] on span "Contact Deal" at bounding box center [83, 164] width 33 height 8
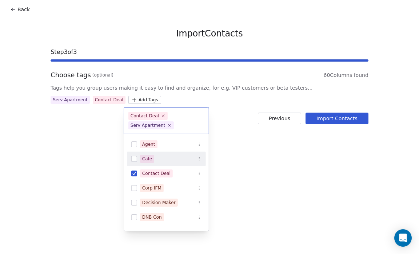
click at [205, 142] on html "Back Import Contacts Step 3 of 3 Choose tags (optional) 60 Columns found Tags h…" at bounding box center [209, 127] width 419 height 254
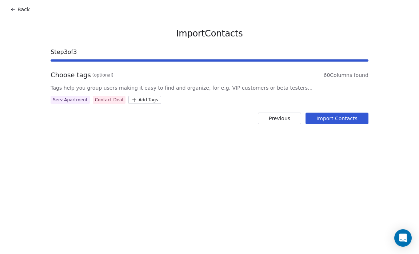
click at [335, 117] on button "Import Contacts" at bounding box center [337, 118] width 63 height 12
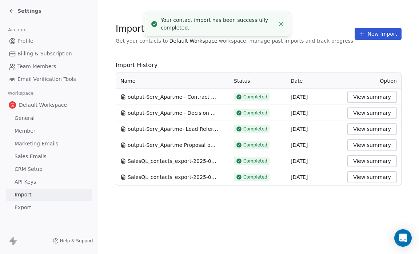
click at [16, 13] on div "Settings" at bounding box center [25, 10] width 33 height 7
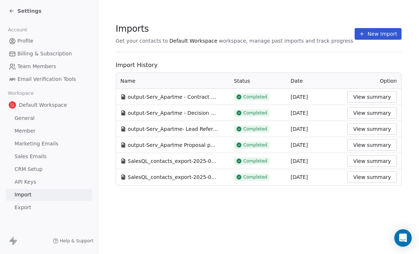
click at [11, 8] on icon at bounding box center [12, 11] width 6 height 6
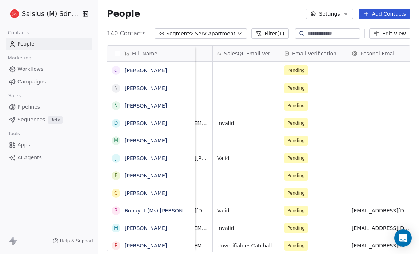
scroll to position [0, 389]
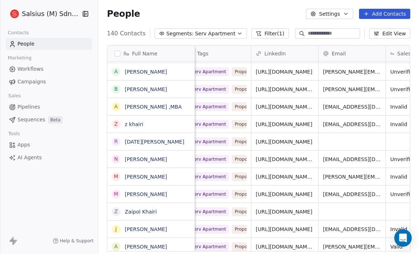
scroll to position [4, 213]
click at [395, 35] on button "Edit View" at bounding box center [389, 33] width 41 height 10
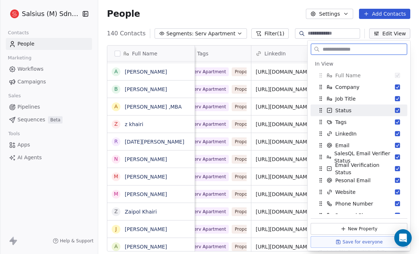
click at [395, 110] on button "Suggestions" at bounding box center [397, 110] width 5 height 5
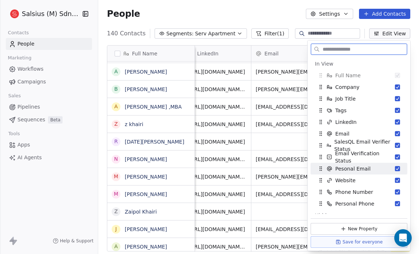
click at [395, 166] on button "Suggestions" at bounding box center [397, 168] width 5 height 5
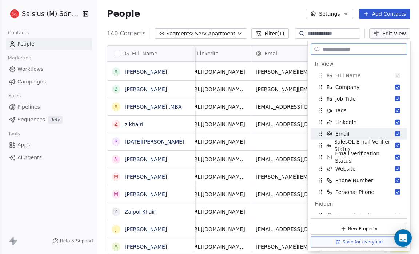
click at [389, 131] on div "Email" at bounding box center [359, 134] width 91 height 12
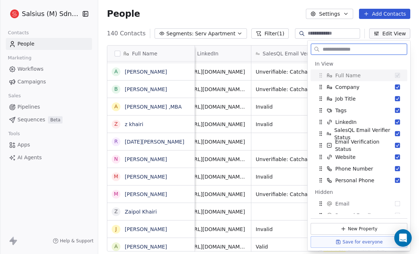
click at [389, 131] on span "SalesQL Email Verifier Status" at bounding box center [364, 133] width 61 height 15
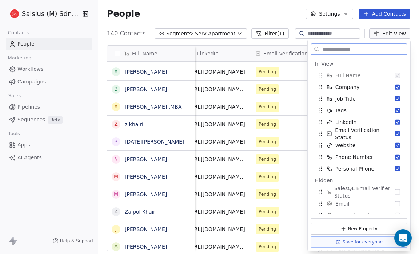
click at [389, 131] on span "Email Verification Status" at bounding box center [365, 133] width 60 height 15
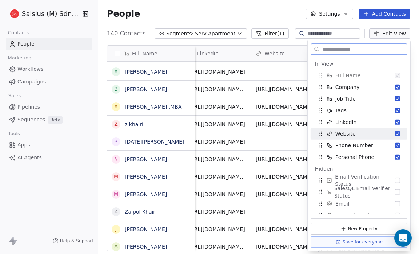
click at [395, 131] on button "Suggestions" at bounding box center [397, 133] width 5 height 5
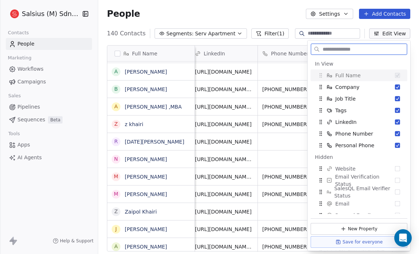
scroll to position [4, 210]
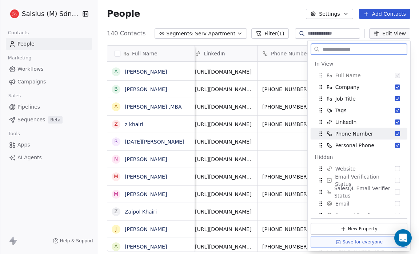
click at [395, 132] on button "Suggestions" at bounding box center [397, 133] width 5 height 5
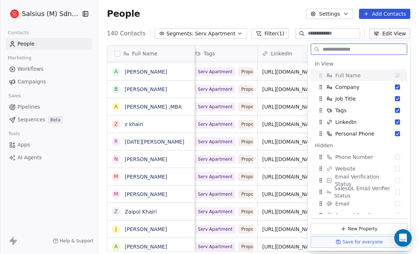
scroll to position [4, 143]
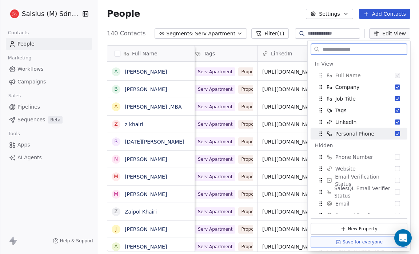
click at [395, 133] on button "Suggestions" at bounding box center [397, 133] width 5 height 5
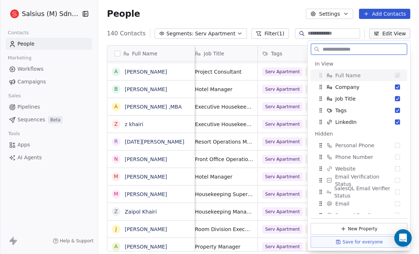
scroll to position [4, 76]
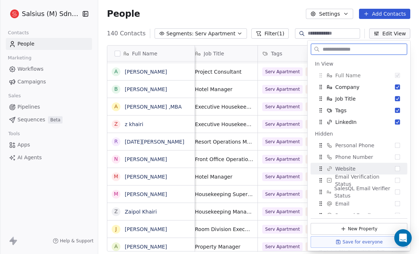
click at [395, 166] on button "Suggestions" at bounding box center [397, 168] width 5 height 5
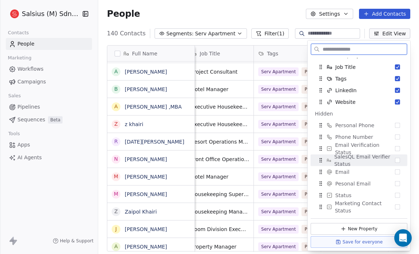
scroll to position [32, 0]
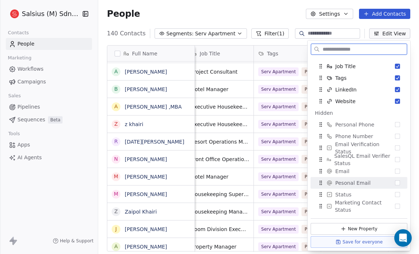
click at [395, 183] on button "Suggestions" at bounding box center [397, 182] width 5 height 5
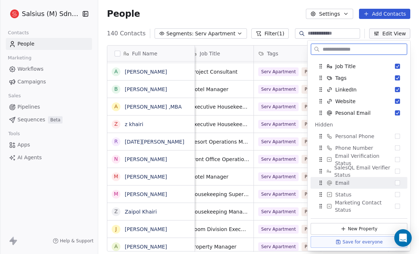
click at [395, 181] on button "Suggestions" at bounding box center [397, 182] width 5 height 5
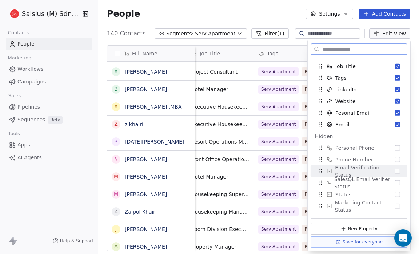
click at [395, 169] on button "Suggestions" at bounding box center [397, 170] width 5 height 5
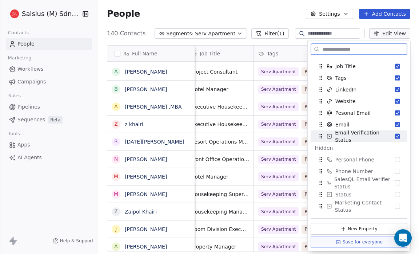
click at [395, 135] on button "Suggestions" at bounding box center [397, 136] width 5 height 5
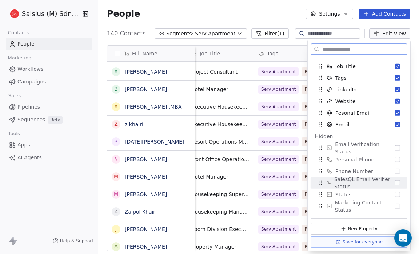
click at [395, 181] on button "Suggestions" at bounding box center [397, 182] width 5 height 5
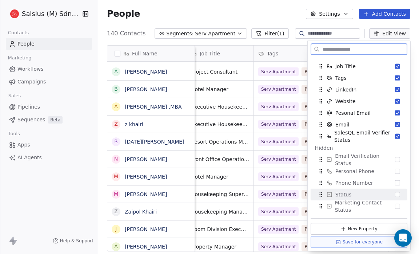
click at [399, 193] on div "Status" at bounding box center [359, 194] width 91 height 12
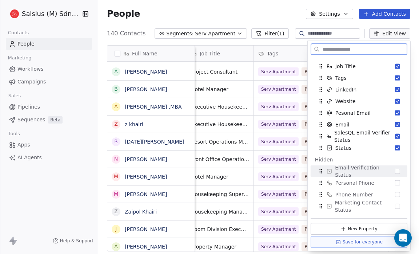
click at [394, 174] on div "Email Verification Status" at bounding box center [359, 171] width 91 height 12
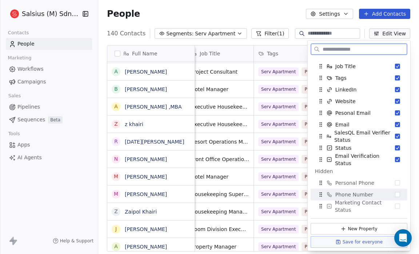
click at [394, 191] on div "Phone Number" at bounding box center [359, 194] width 91 height 12
click at [395, 193] on button "Suggestions" at bounding box center [397, 194] width 5 height 5
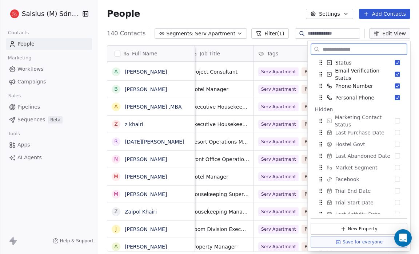
scroll to position [103, 0]
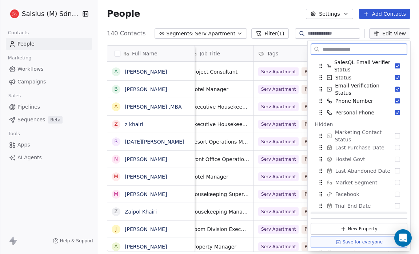
click at [374, 240] on button "Save for everyone" at bounding box center [359, 242] width 97 height 12
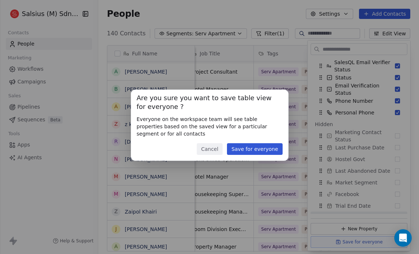
click at [374, 240] on div "Are you sure you want to save table view for everyone ? Everyone on the workspa…" at bounding box center [209, 127] width 419 height 254
click at [266, 148] on button "Save for everyone" at bounding box center [254, 149] width 55 height 12
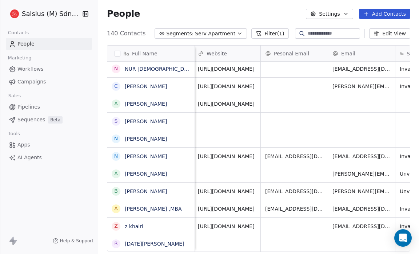
scroll to position [2, 272]
click at [383, 34] on button "Edit View" at bounding box center [389, 33] width 41 height 10
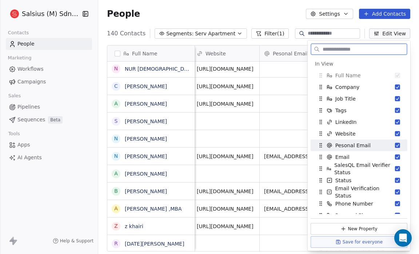
click at [395, 144] on button "Suggestions" at bounding box center [397, 145] width 5 height 5
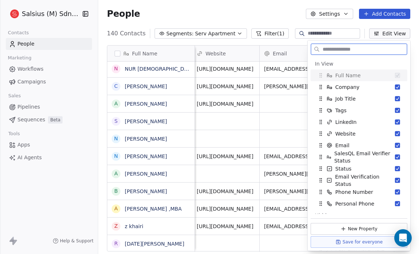
click at [395, 144] on button "Suggestions" at bounding box center [397, 145] width 5 height 5
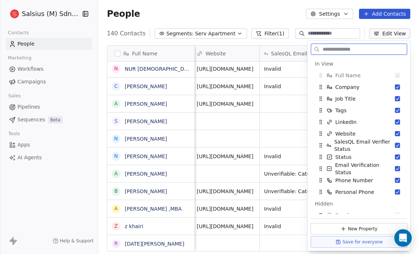
click at [395, 144] on button "Suggestions" at bounding box center [397, 145] width 5 height 5
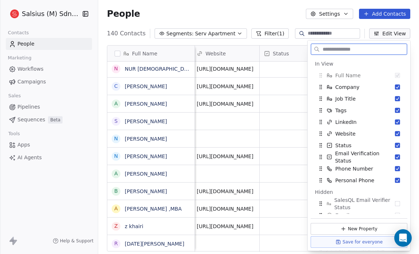
click at [395, 144] on button "Suggestions" at bounding box center [397, 145] width 5 height 5
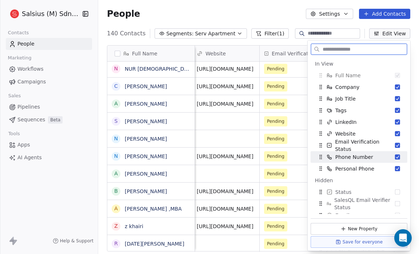
click at [395, 154] on button "Suggestions" at bounding box center [397, 156] width 5 height 5
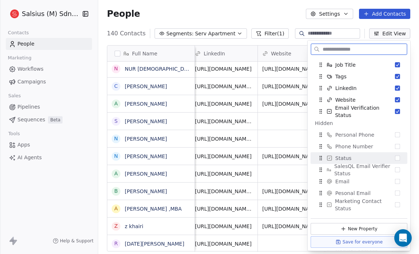
scroll to position [33, 0]
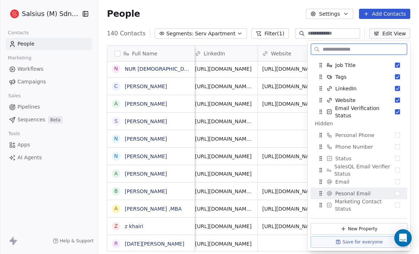
click at [395, 191] on button "Suggestions" at bounding box center [397, 193] width 5 height 5
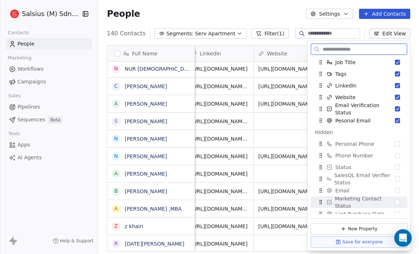
scroll to position [36, 0]
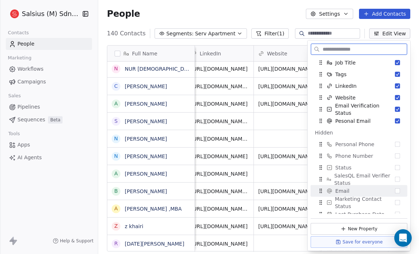
click at [395, 191] on button "Suggestions" at bounding box center [397, 190] width 5 height 5
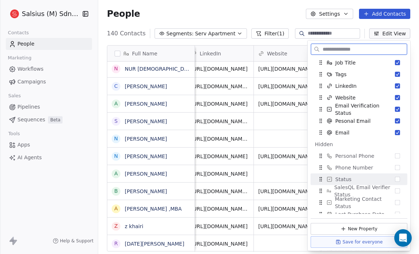
click at [395, 180] on div "Status" at bounding box center [359, 179] width 91 height 12
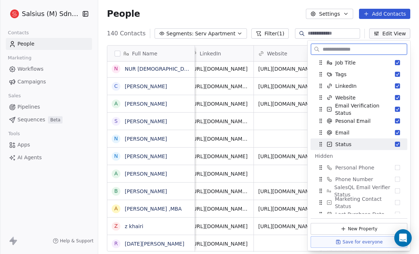
click at [395, 143] on button "Suggestions" at bounding box center [397, 144] width 5 height 5
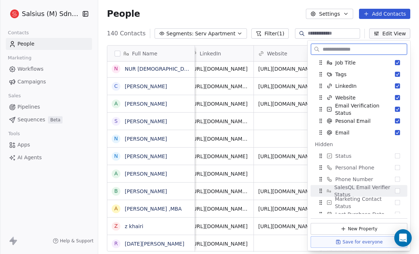
click at [395, 190] on button "Suggestions" at bounding box center [397, 190] width 5 height 5
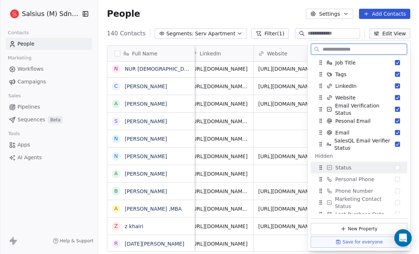
click at [395, 166] on button "Suggestions" at bounding box center [397, 167] width 5 height 5
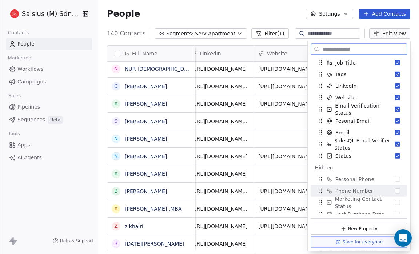
click at [391, 187] on div "Phone Number" at bounding box center [359, 191] width 91 height 12
click at [395, 190] on button "Suggestions" at bounding box center [397, 190] width 5 height 5
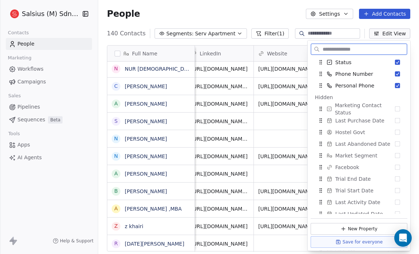
scroll to position [129, 0]
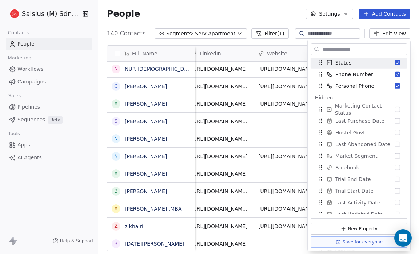
click at [260, 14] on div "People Settings Add Contacts" at bounding box center [258, 14] width 303 height 10
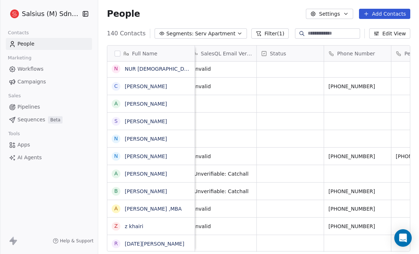
scroll to position [2, 544]
click at [389, 32] on button "Edit View" at bounding box center [389, 33] width 41 height 10
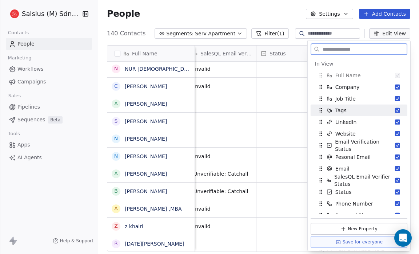
click at [395, 108] on button "Suggestions" at bounding box center [397, 110] width 5 height 5
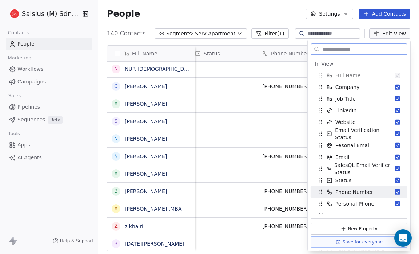
click at [395, 192] on button "Suggestions" at bounding box center [397, 191] width 5 height 5
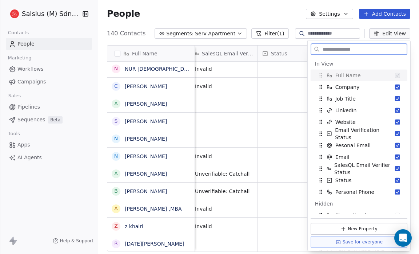
scroll to position [2, 479]
click at [395, 191] on button "Suggestions" at bounding box center [397, 191] width 5 height 5
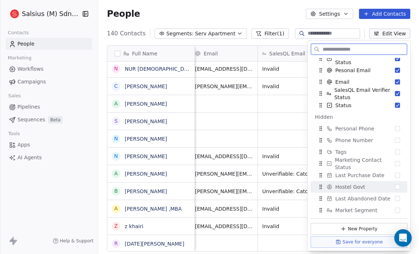
scroll to position [73, 0]
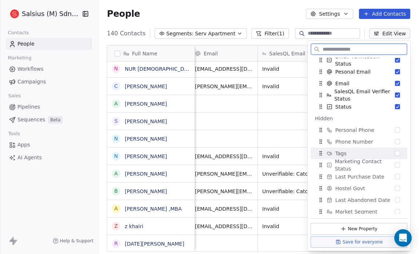
click at [395, 154] on button "Suggestions" at bounding box center [397, 153] width 5 height 5
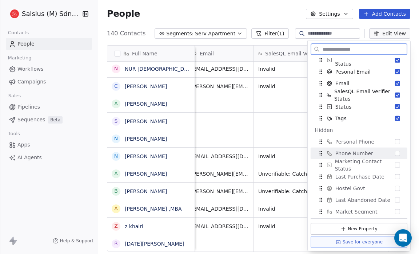
click at [395, 152] on button "Suggestions" at bounding box center [397, 153] width 5 height 5
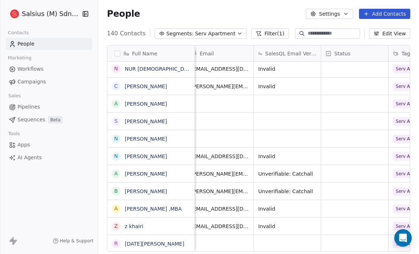
click at [258, 9] on div "People Settings Add Contacts" at bounding box center [258, 14] width 303 height 10
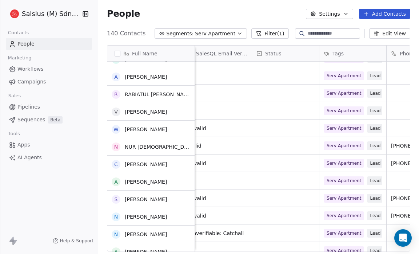
scroll to position [2003, 0]
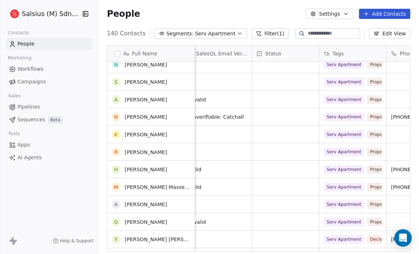
scroll to position [1071, 0]
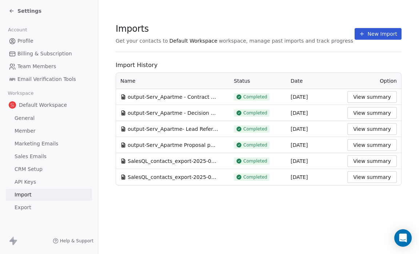
click at [11, 9] on icon at bounding box center [10, 9] width 1 height 1
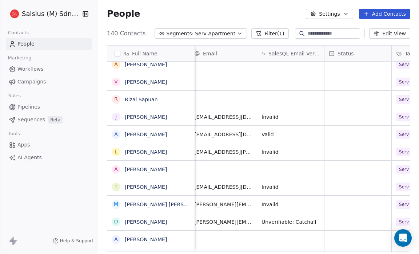
scroll to position [4, 409]
click at [174, 132] on span "[PERSON_NAME]" at bounding box center [151, 134] width 52 height 7
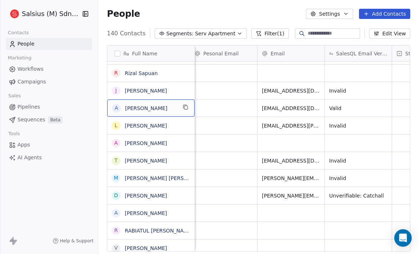
scroll to position [4, 349]
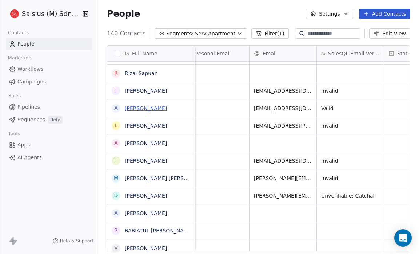
click at [153, 108] on link "[PERSON_NAME]" at bounding box center [146, 108] width 42 height 6
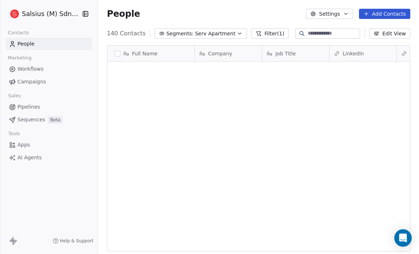
scroll to position [219, 316]
